Goal: Navigation & Orientation: Find specific page/section

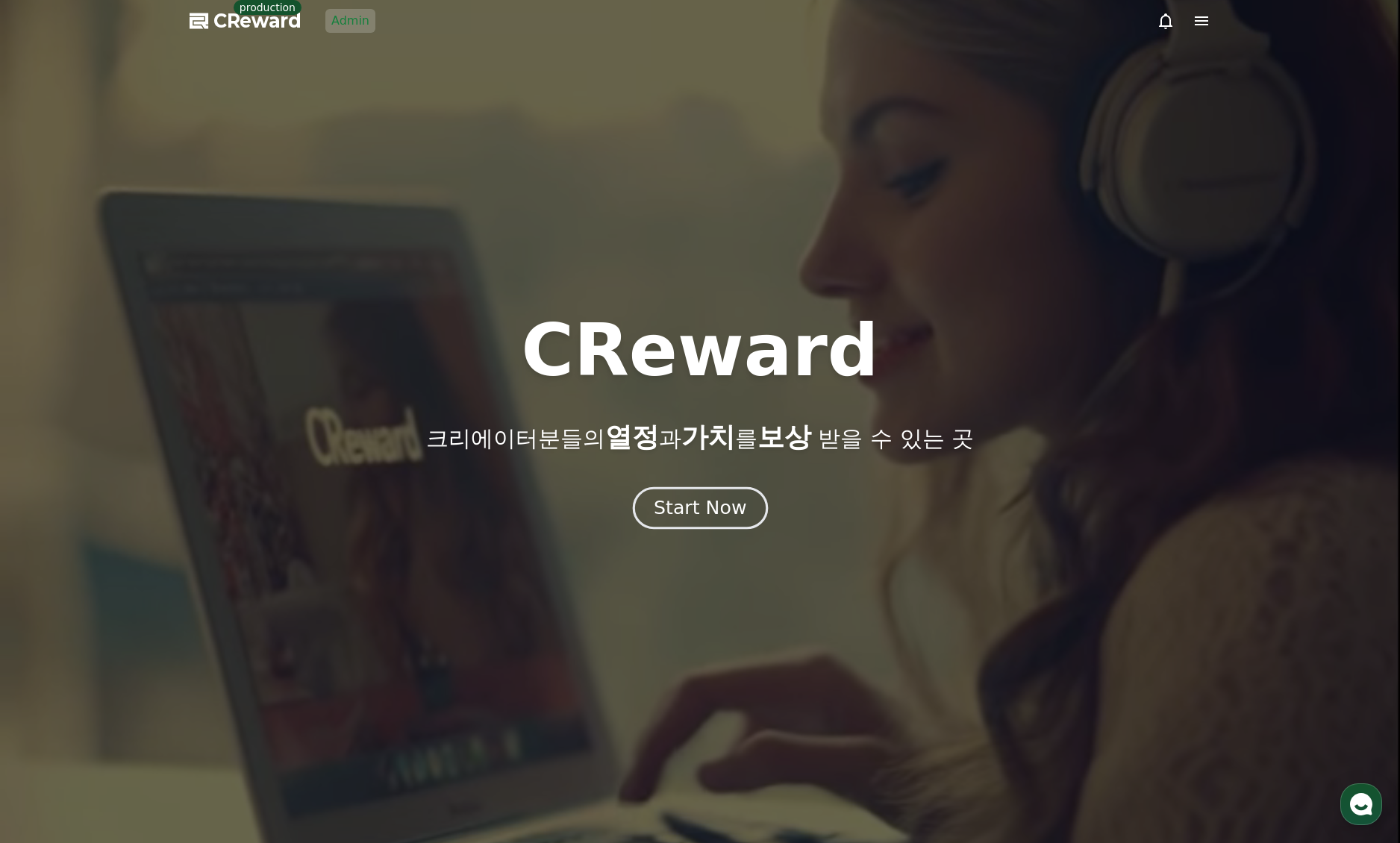
click at [673, 508] on div "Start Now" at bounding box center [700, 508] width 92 height 25
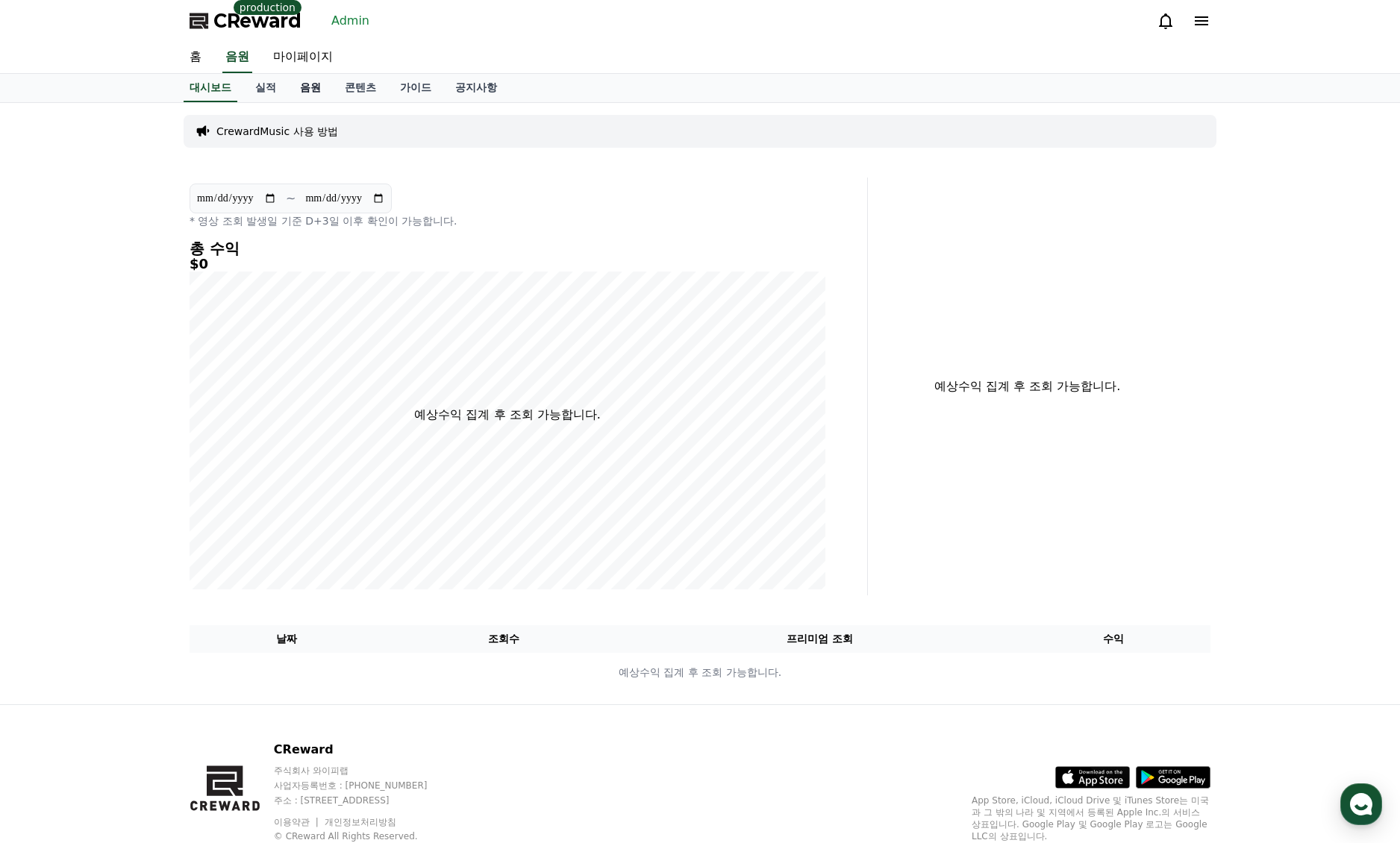
click at [310, 87] on link "음원" at bounding box center [310, 88] width 45 height 29
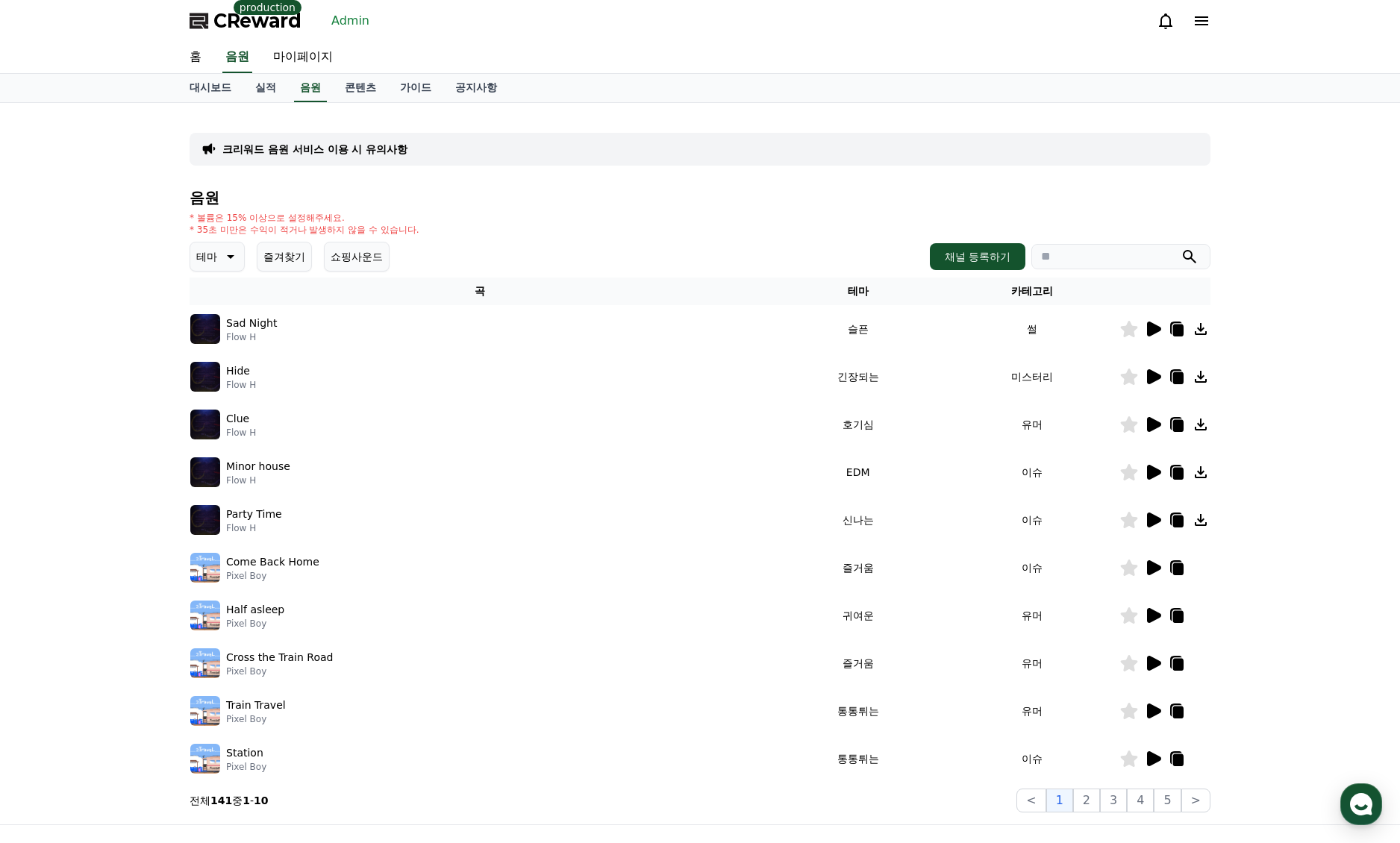
click at [353, 23] on link "Admin" at bounding box center [350, 21] width 50 height 24
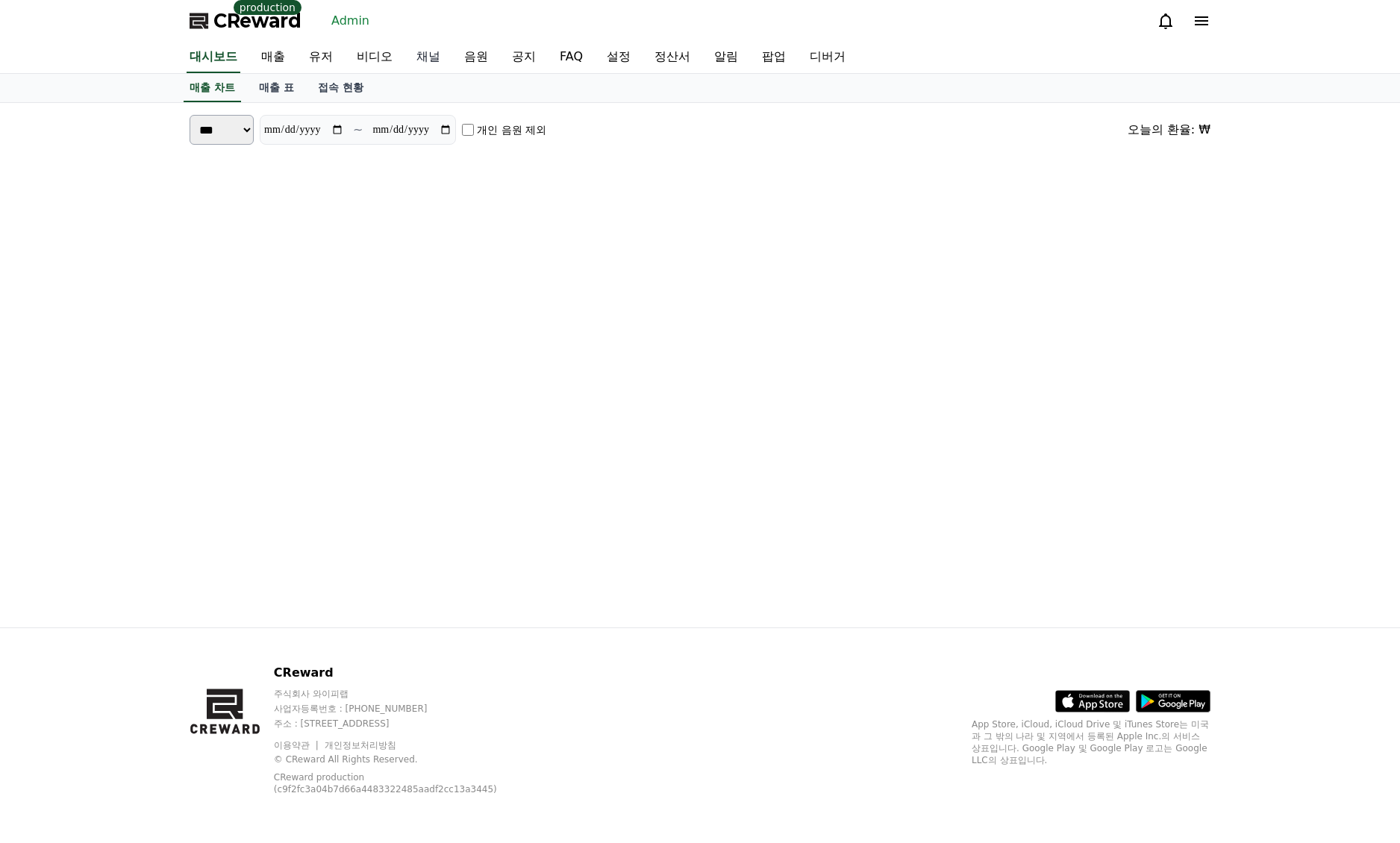
click at [407, 55] on link "채널" at bounding box center [429, 57] width 48 height 31
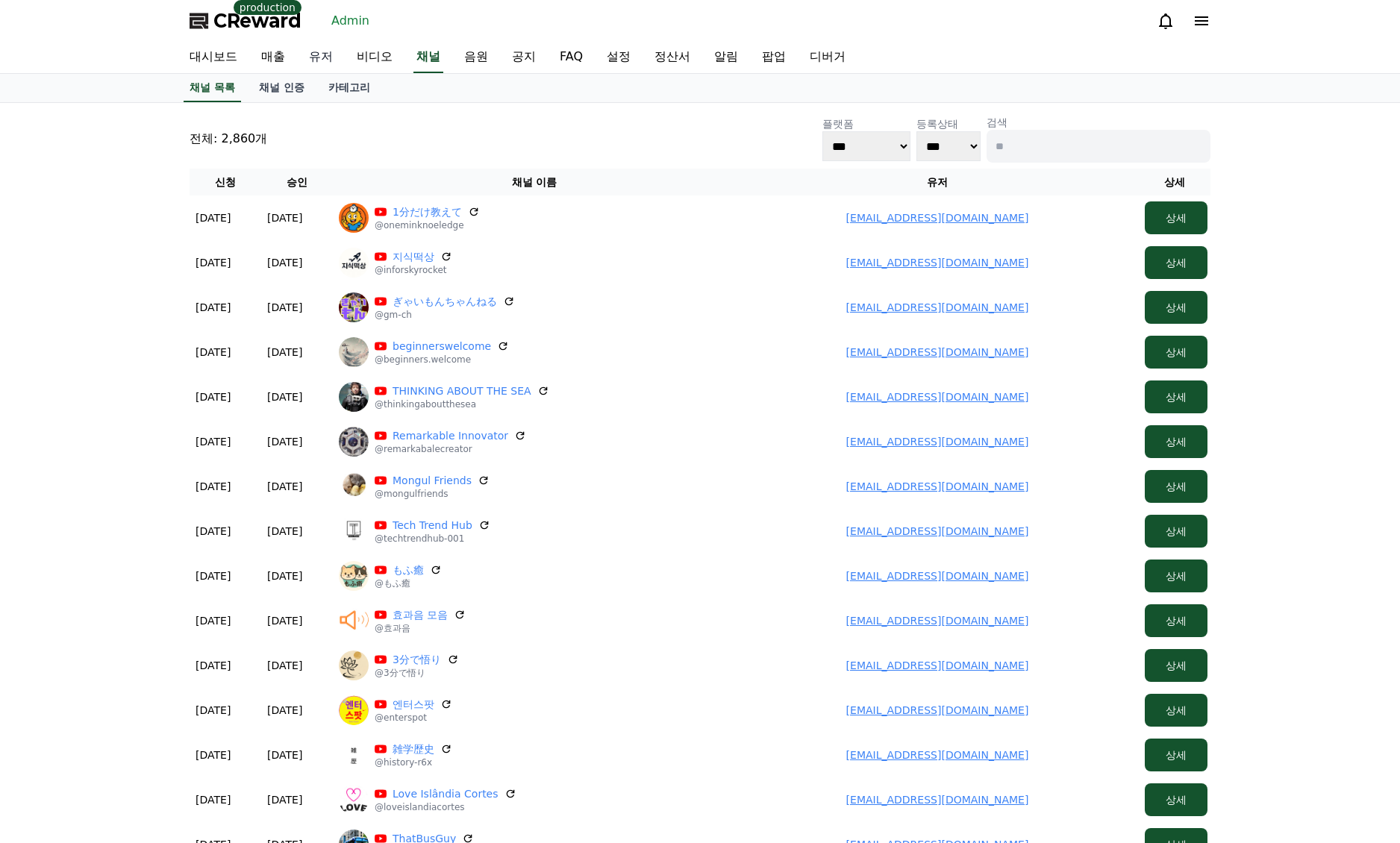
click at [316, 60] on link "유저" at bounding box center [321, 57] width 48 height 31
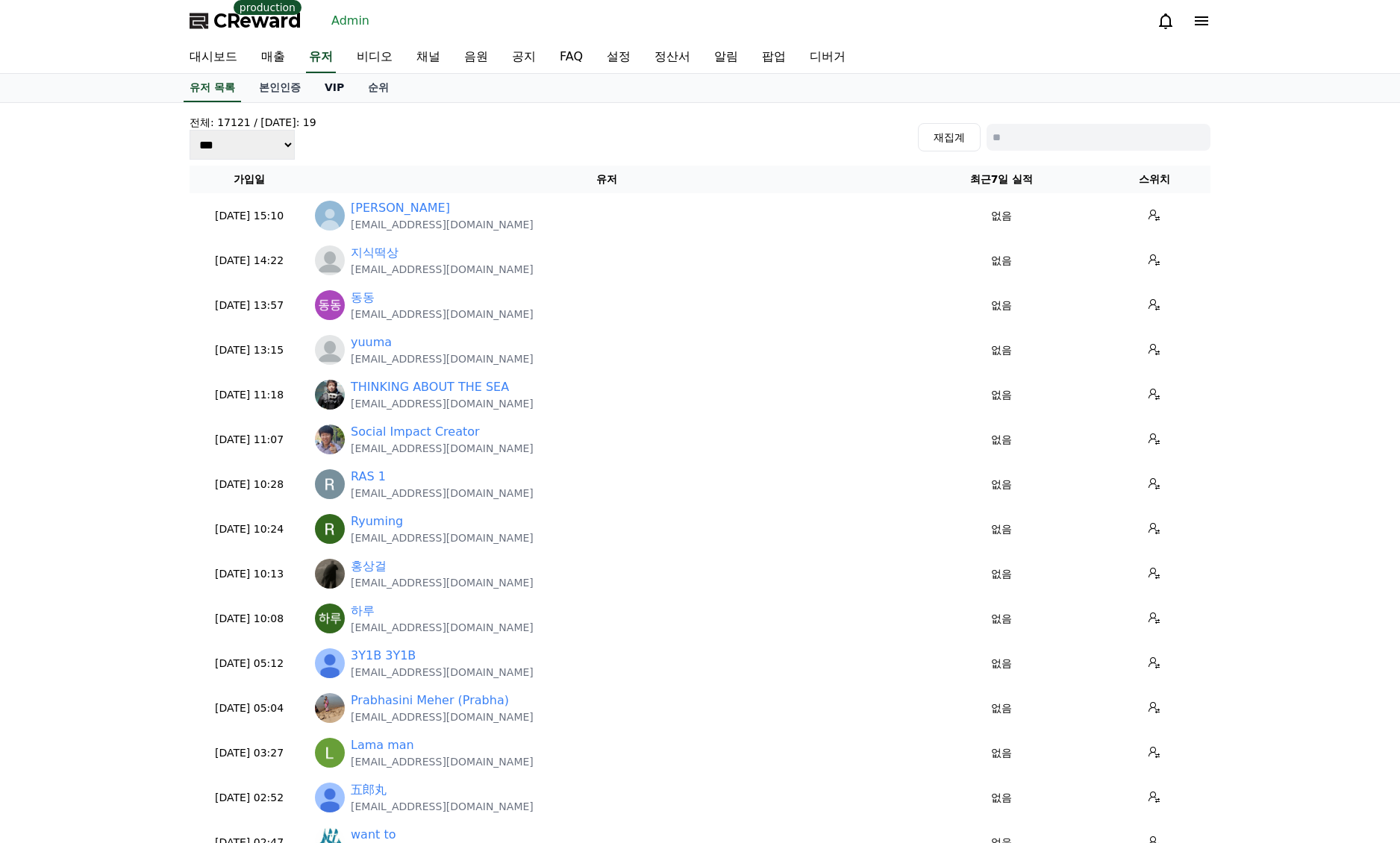
click at [332, 85] on link "VIP" at bounding box center [334, 88] width 43 height 29
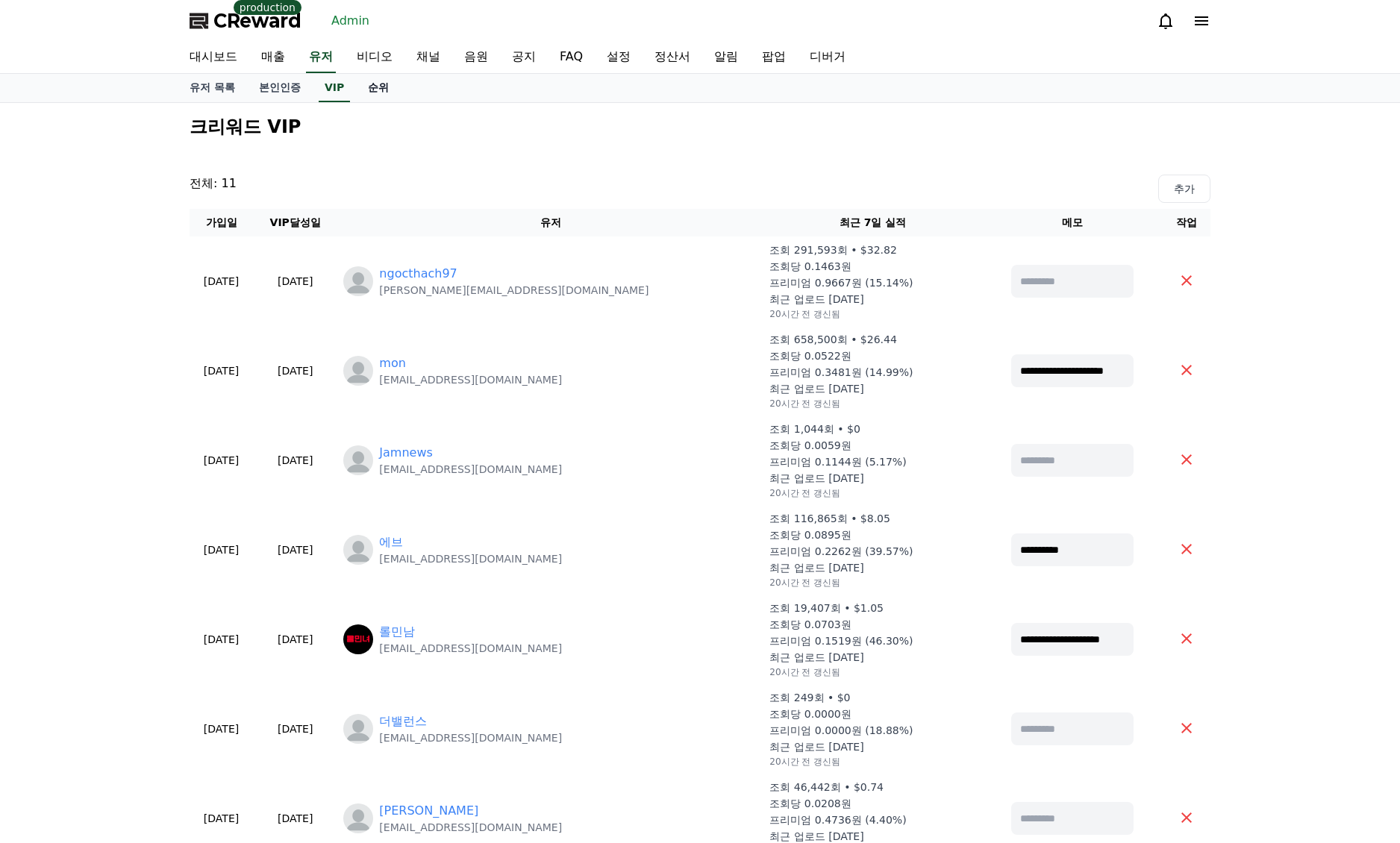
click at [385, 93] on link "순위" at bounding box center [378, 88] width 45 height 29
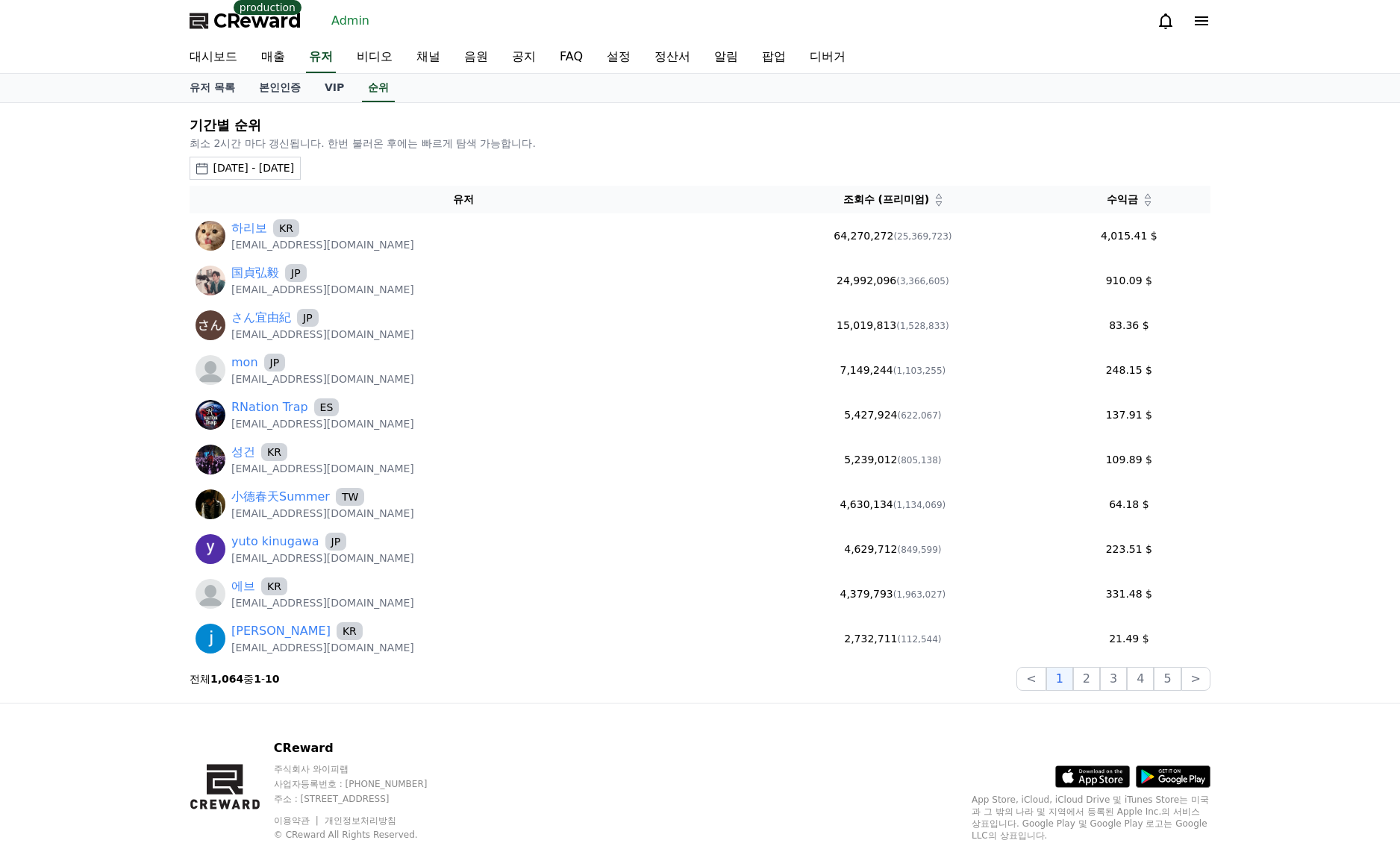
click at [1145, 205] on icon at bounding box center [1148, 203] width 6 height 5
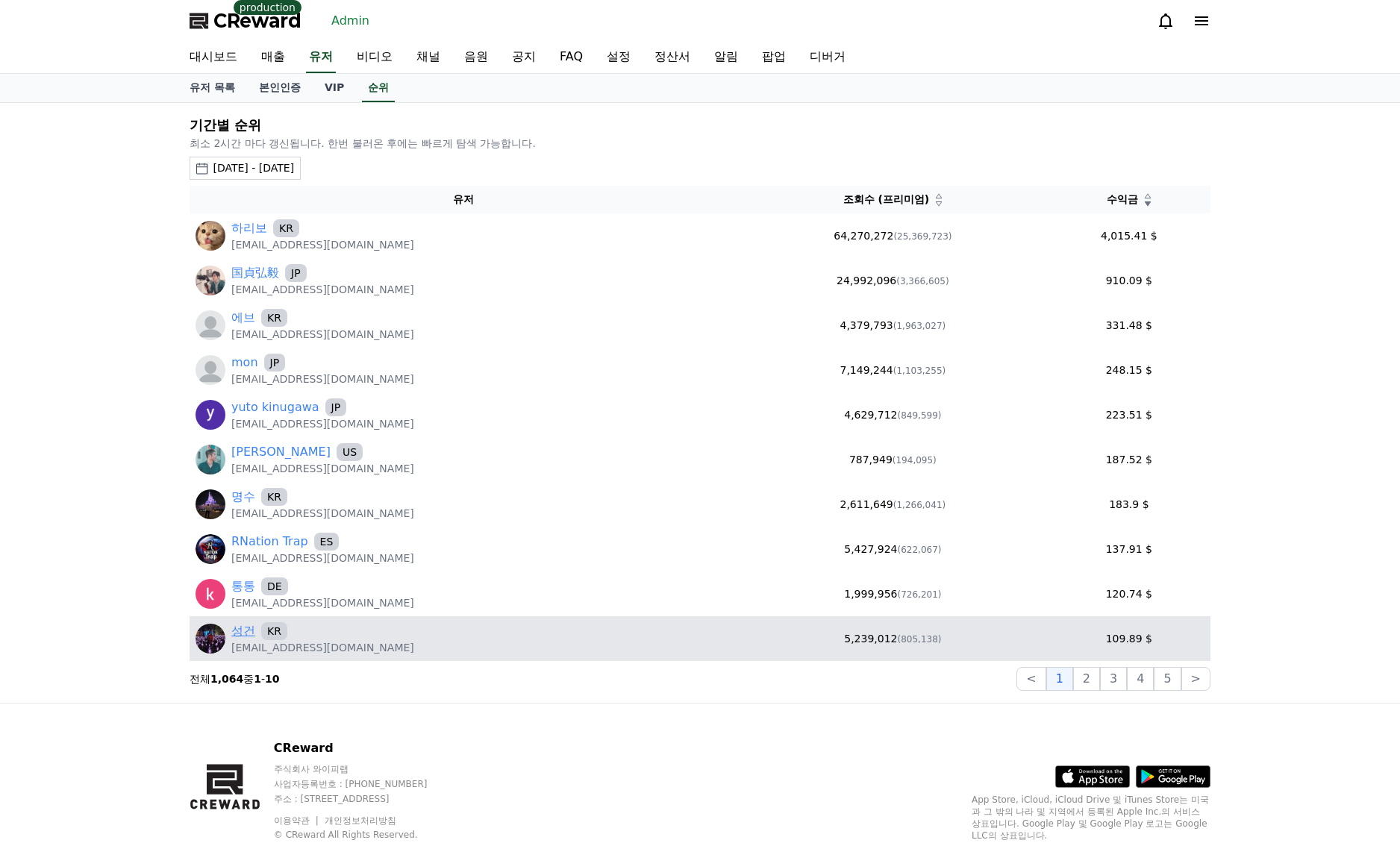
click at [254, 627] on link "성건" at bounding box center [243, 631] width 24 height 18
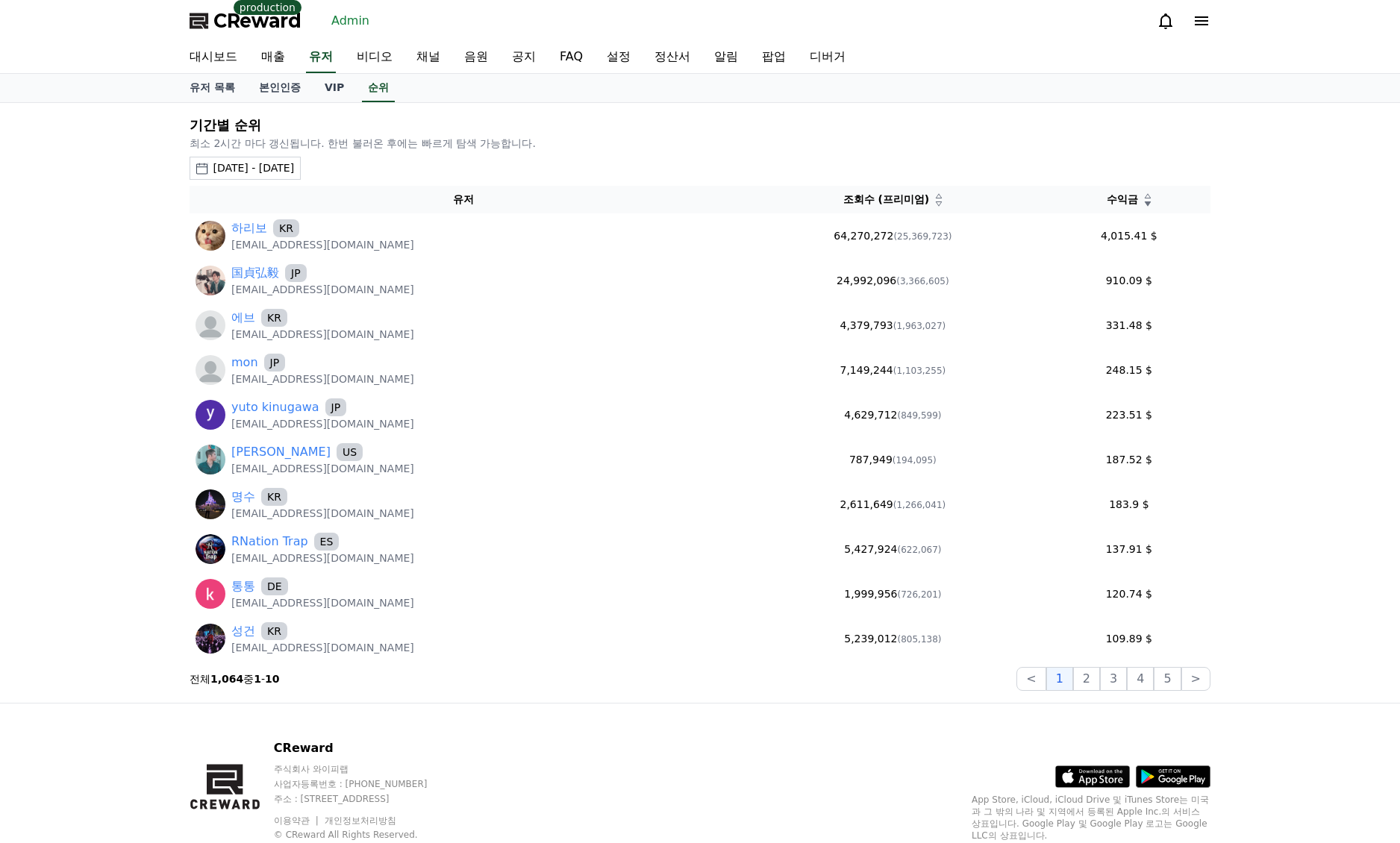
click at [506, 168] on div "2025-08-09 - 2025-09-09 오늘 지난 7일 지난 30일 지난 60일 지난 90일 지난 1년 9월 2025 일 월 화 수 목 금…" at bounding box center [700, 168] width 1021 height 23
click at [420, 52] on link "채널" at bounding box center [429, 57] width 48 height 31
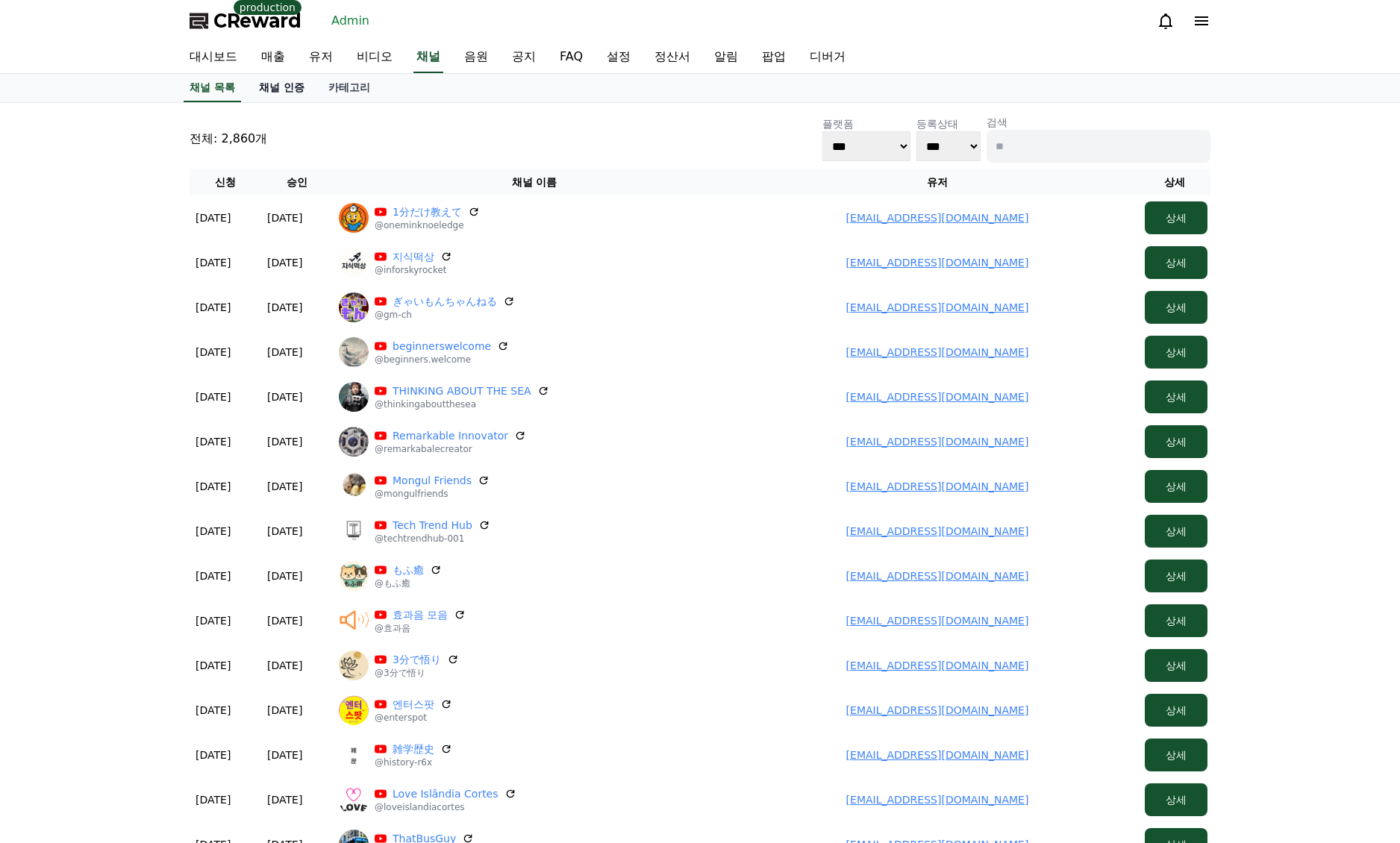
click at [308, 80] on link "채널 인증" at bounding box center [281, 88] width 69 height 29
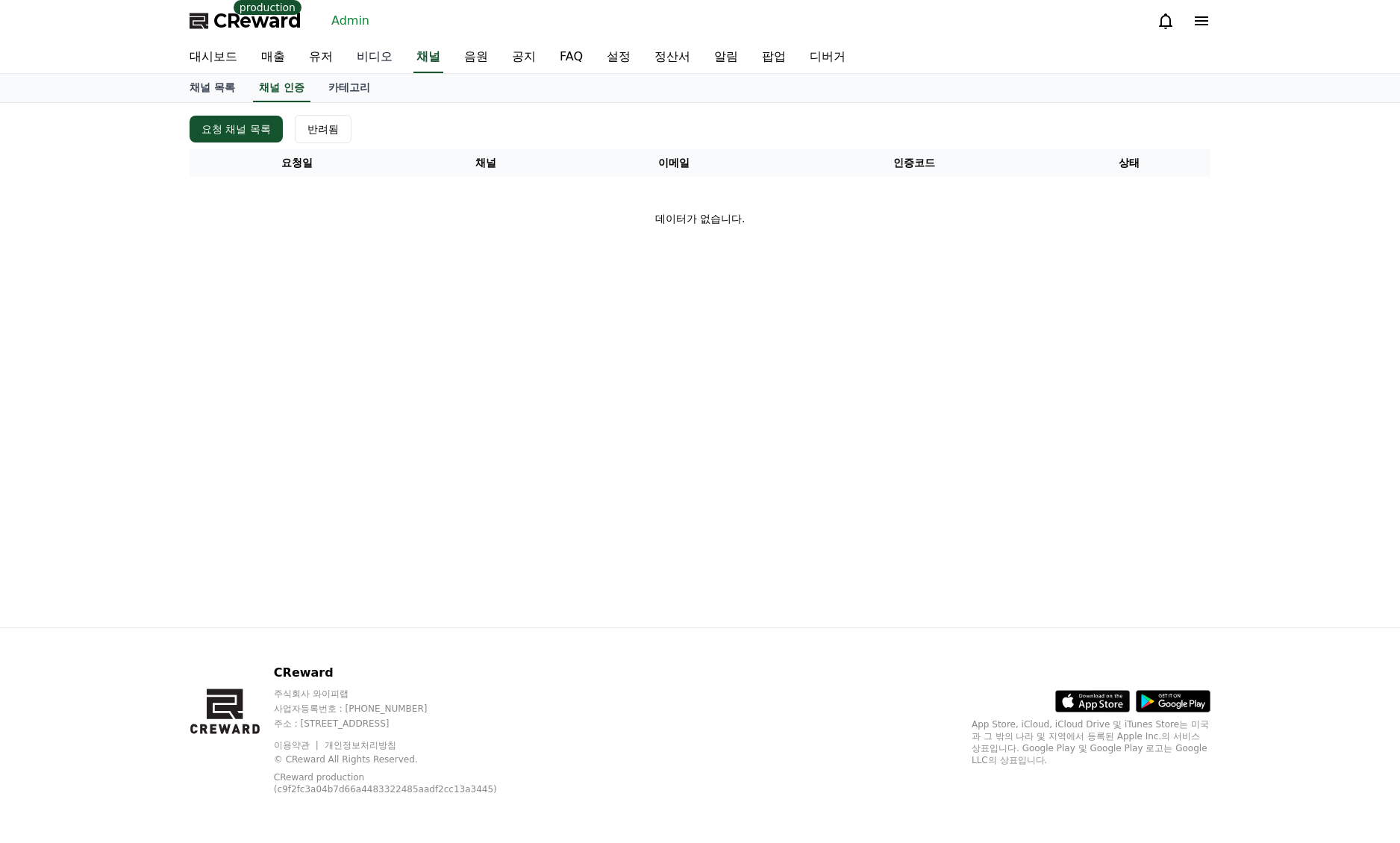
click at [351, 64] on link "비디오" at bounding box center [374, 57] width 60 height 31
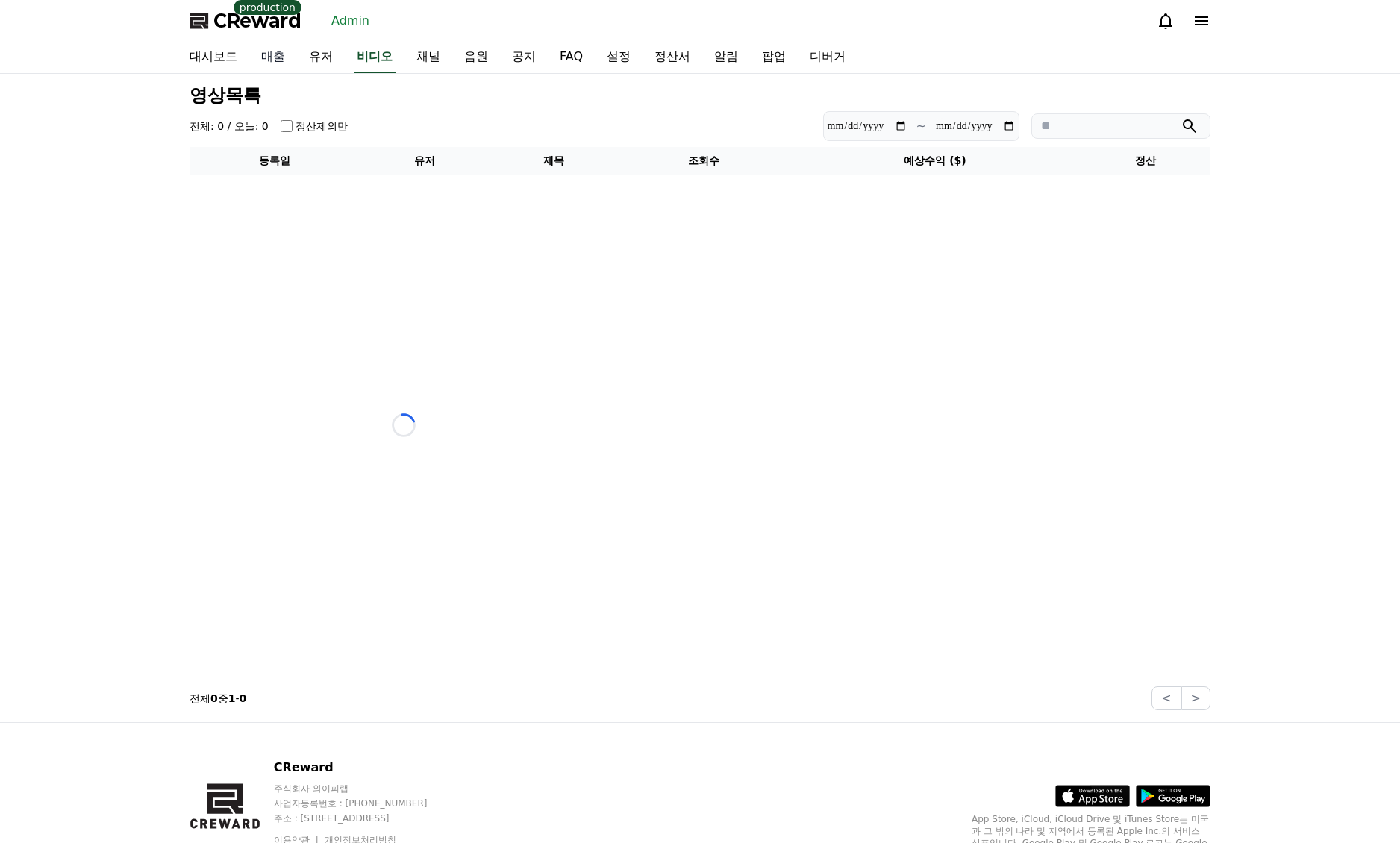
click at [293, 53] on link "매출" at bounding box center [273, 57] width 48 height 31
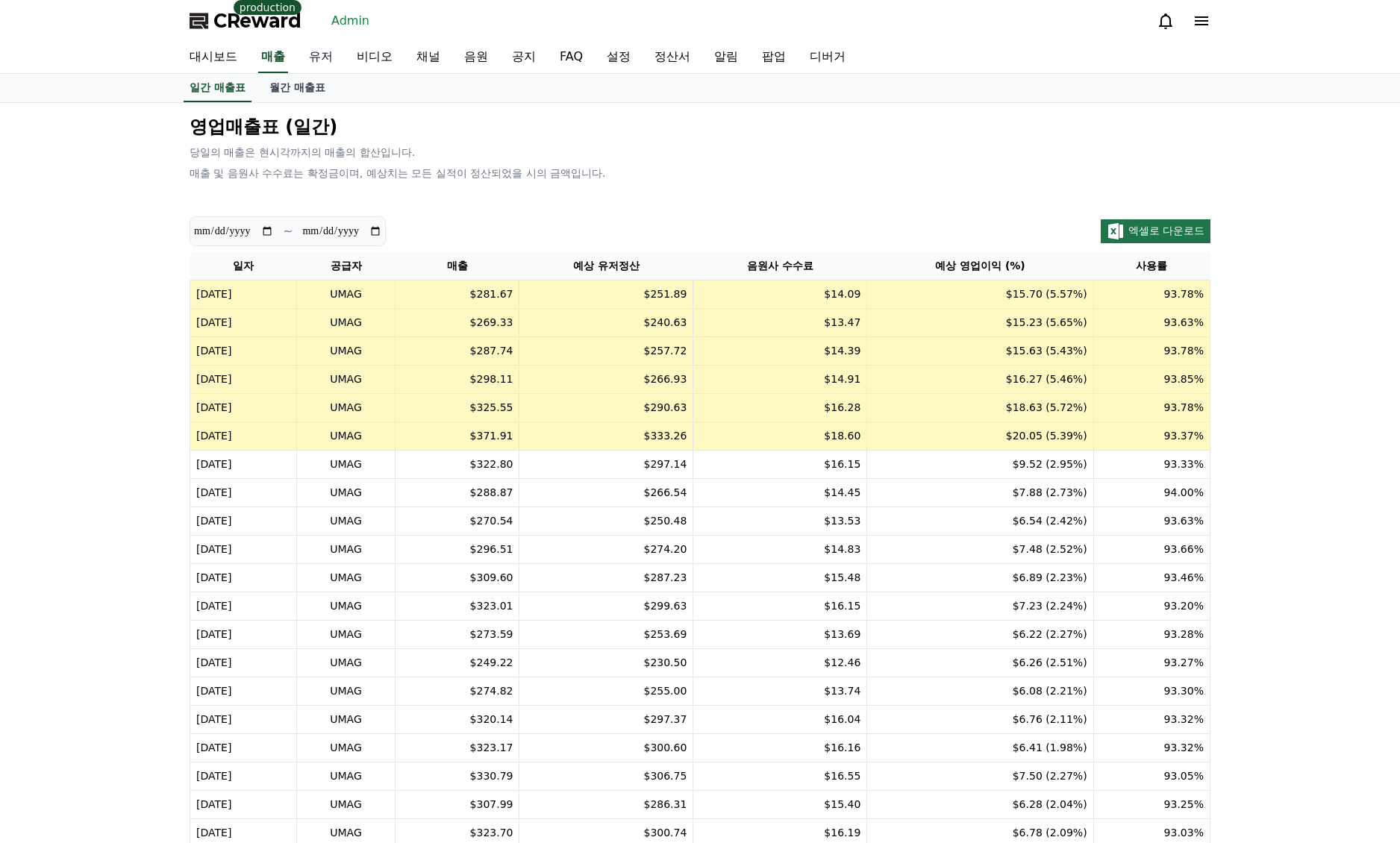
click at [309, 50] on link "유저" at bounding box center [321, 57] width 48 height 31
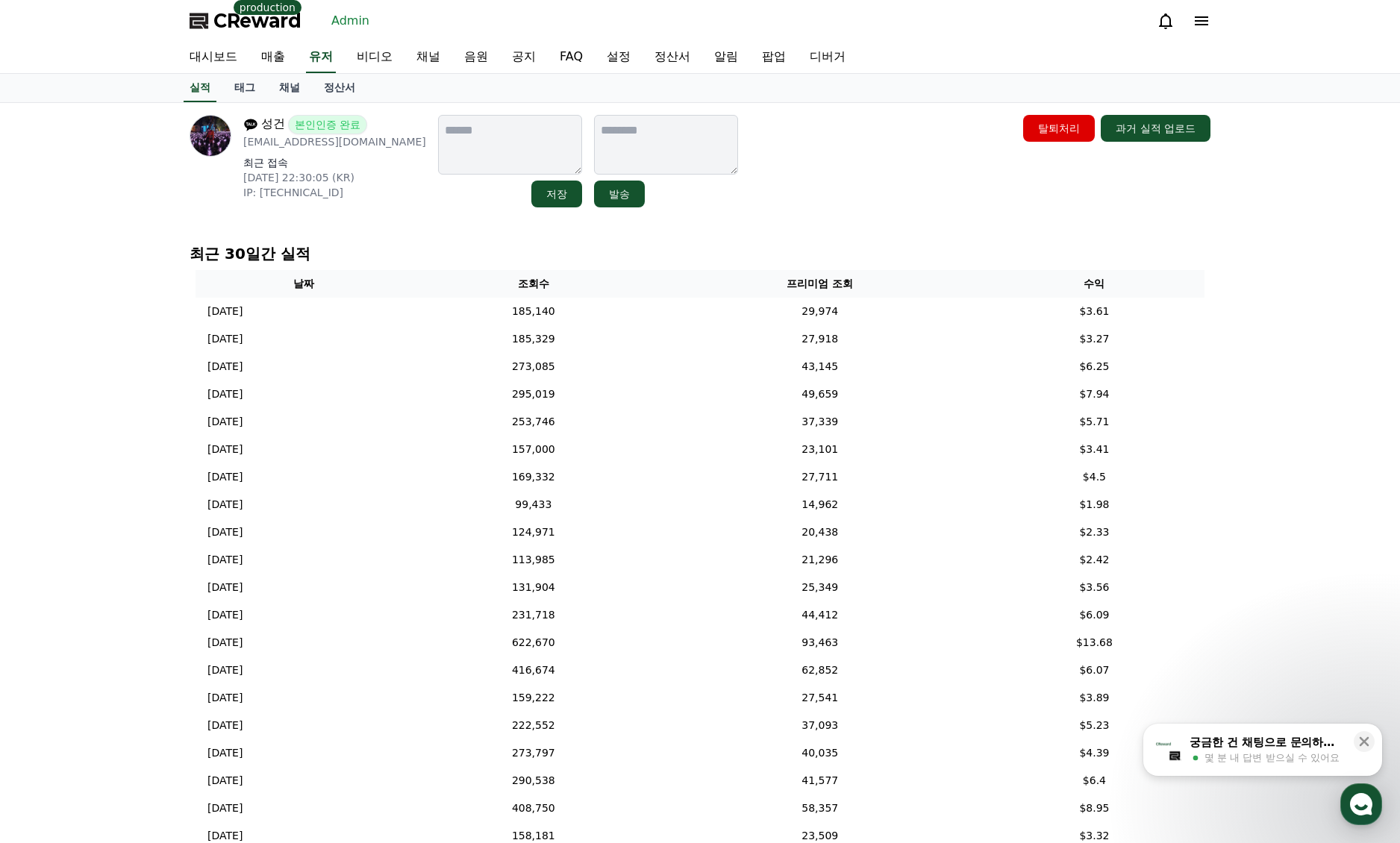
click at [723, 176] on div "성건 본인인증 완료 [EMAIL_ADDRESS][DOMAIN_NAME] 최근 접속 [DATE] 22:30:05 (KR) IP: [TECHNIC…" at bounding box center [700, 161] width 1021 height 92
